Goal: Information Seeking & Learning: Check status

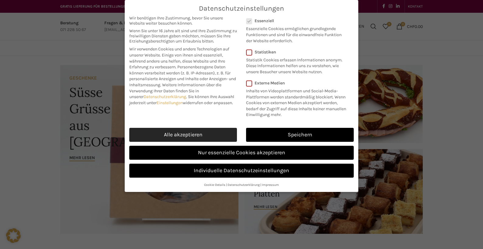
click at [161, 134] on link "Alle akzeptieren" at bounding box center [183, 135] width 108 height 14
checkbox input "true"
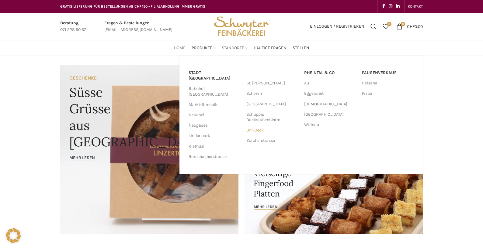
click at [253, 132] on link "Uni-Beck" at bounding box center [272, 130] width 52 height 10
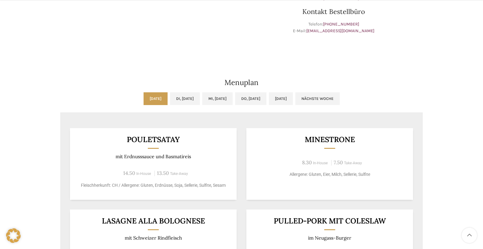
scroll to position [273, 0]
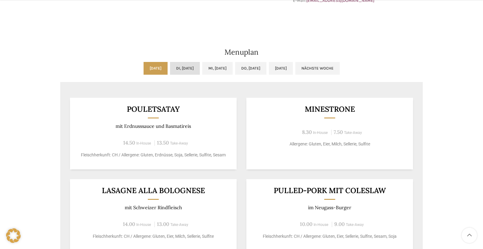
click at [175, 71] on link "Di, [DATE]" at bounding box center [185, 68] width 30 height 13
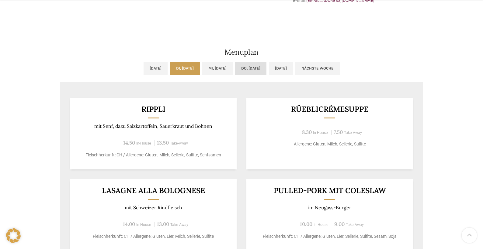
click at [265, 68] on link "Do, [DATE]" at bounding box center [250, 68] width 31 height 13
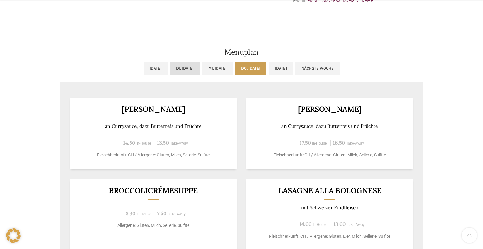
click at [180, 70] on link "Di, [DATE]" at bounding box center [185, 68] width 30 height 13
